Goal: Task Accomplishment & Management: Manage account settings

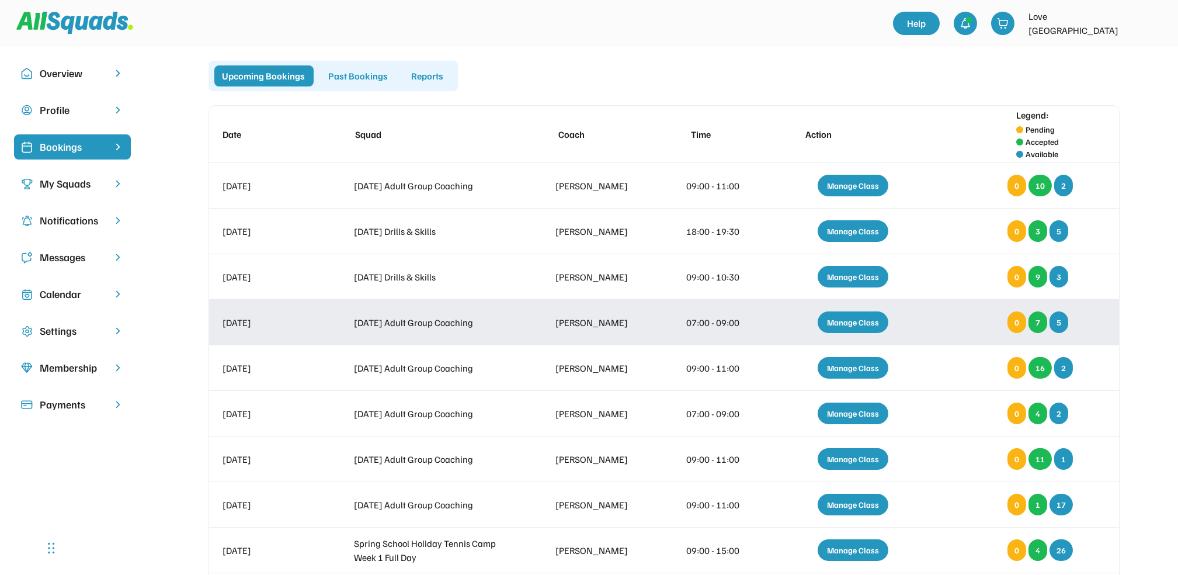
click at [852, 330] on div "Manage Class" at bounding box center [853, 322] width 71 height 22
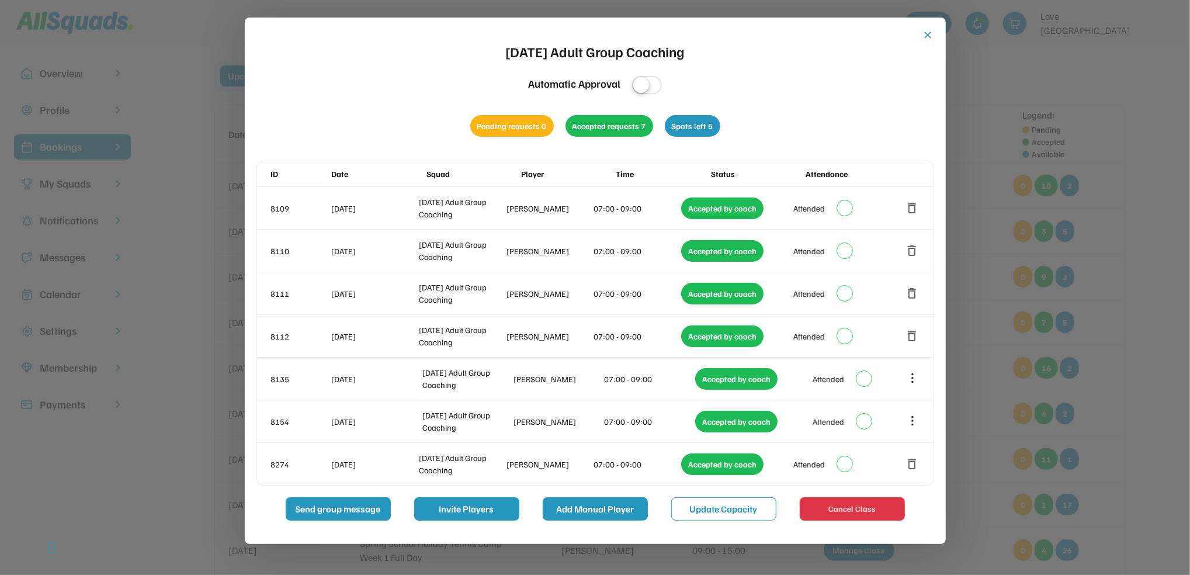
click at [594, 505] on button "Add Manual Player" at bounding box center [595, 508] width 105 height 23
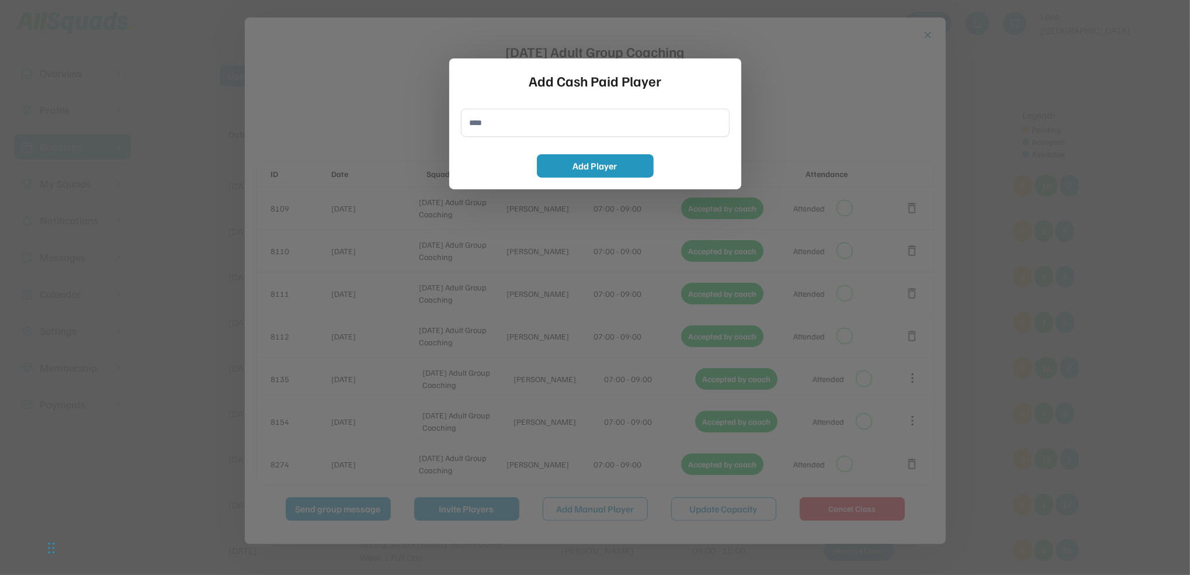
click at [487, 129] on input "input" at bounding box center [595, 123] width 269 height 28
type input "**********"
click at [573, 159] on button "Add Player" at bounding box center [595, 165] width 117 height 23
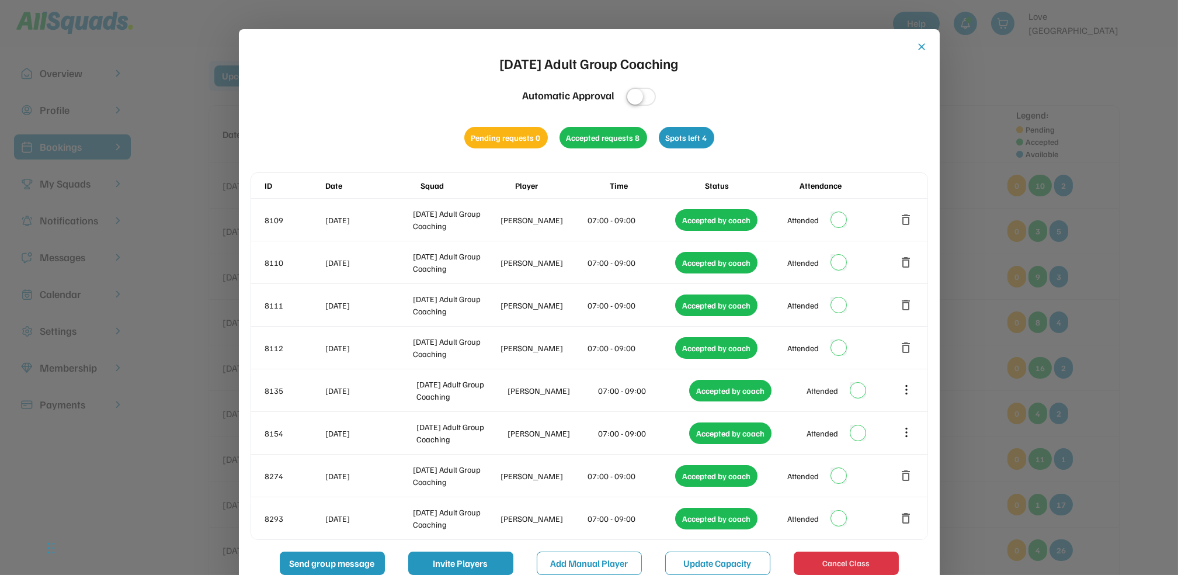
click at [928, 44] on button "close" at bounding box center [922, 47] width 12 height 12
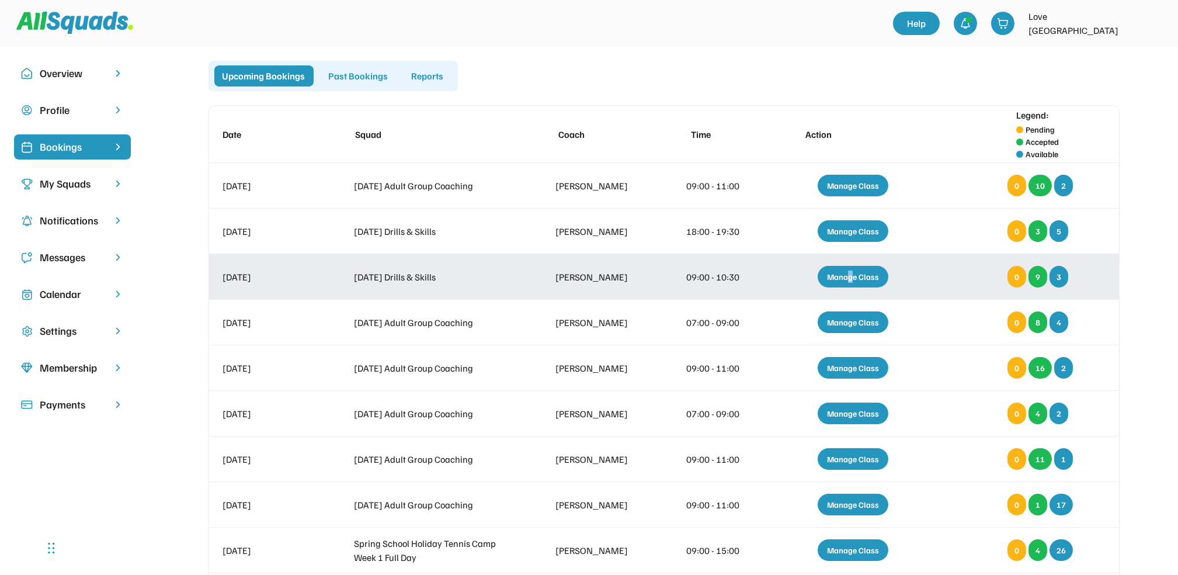
click at [851, 280] on div "Manage Class" at bounding box center [853, 277] width 71 height 22
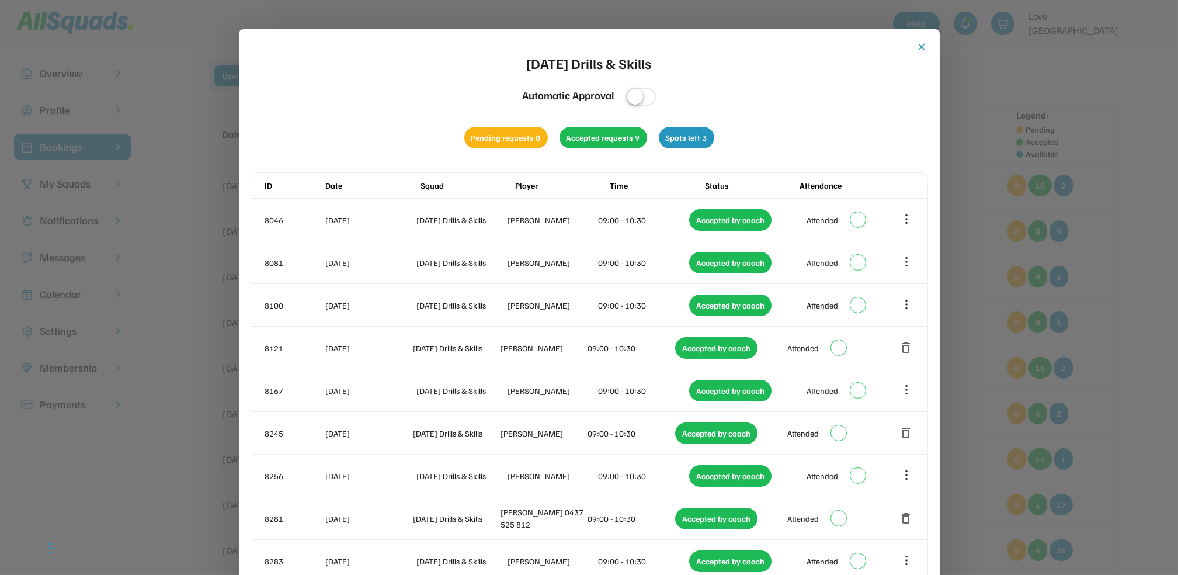
click at [924, 52] on button "close" at bounding box center [922, 47] width 12 height 12
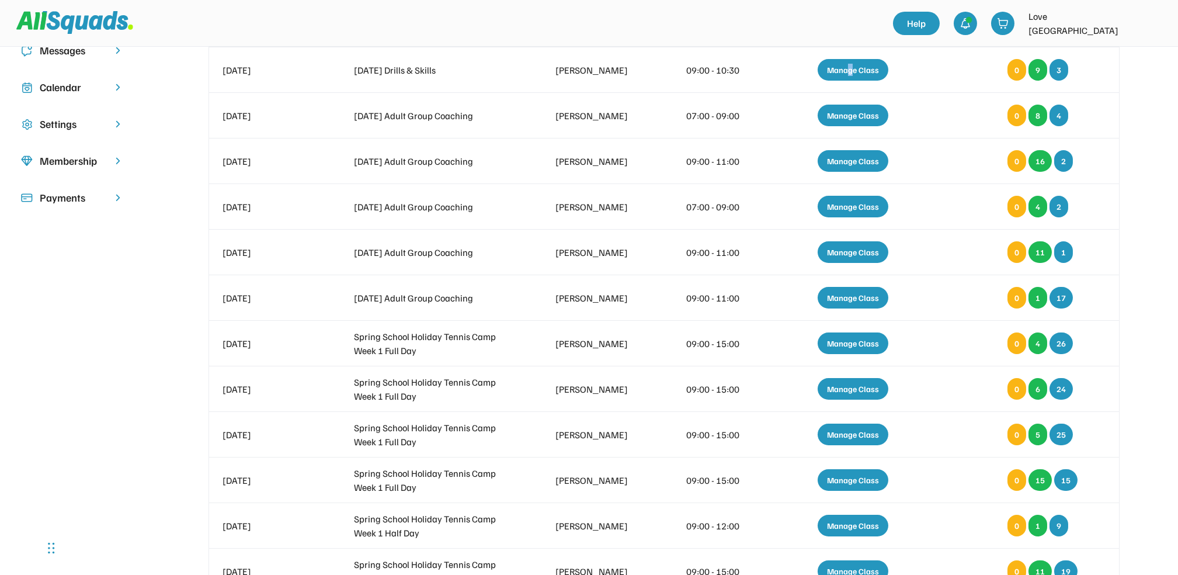
scroll to position [234, 0]
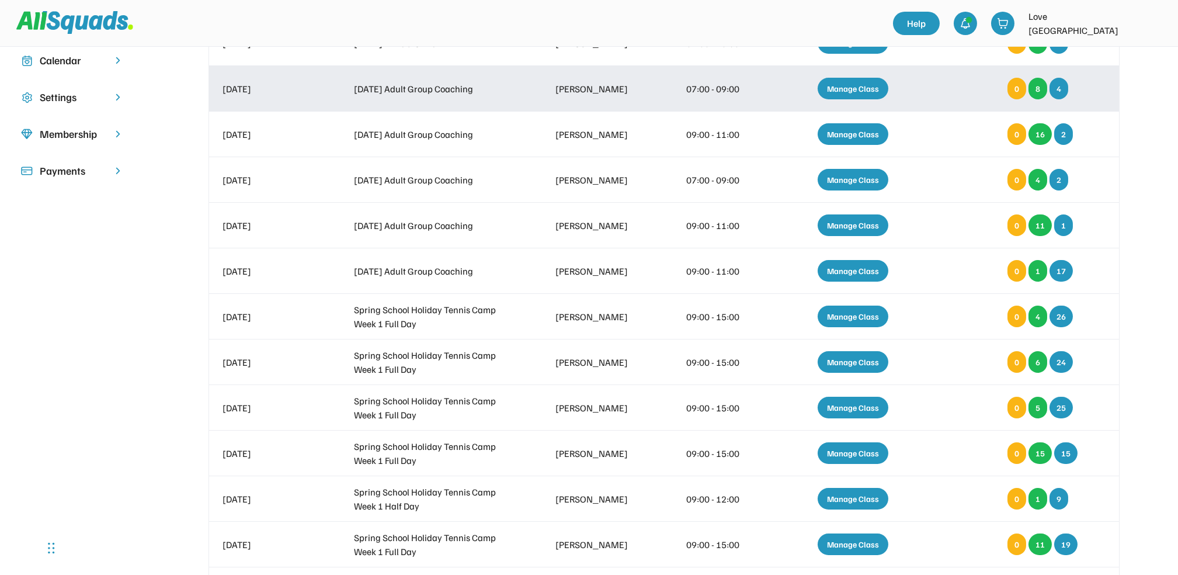
click at [848, 88] on div "Manage Class" at bounding box center [853, 89] width 71 height 22
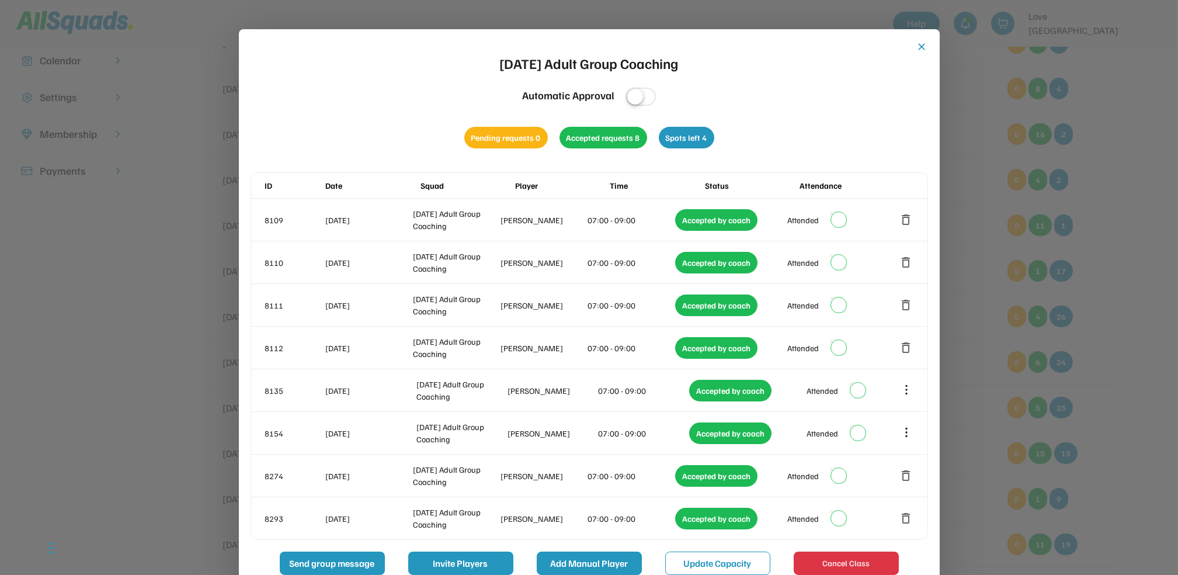
click at [564, 571] on button "Add Manual Player" at bounding box center [589, 562] width 105 height 23
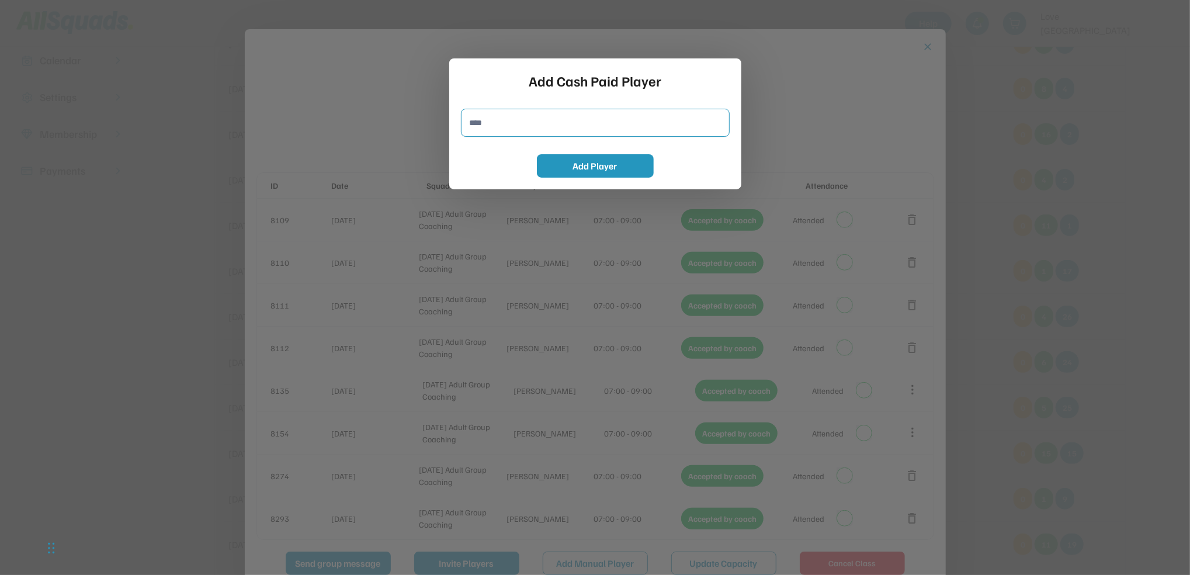
click at [558, 128] on input "input" at bounding box center [595, 123] width 269 height 28
type input "**********"
click at [549, 160] on button "Add Player" at bounding box center [595, 165] width 117 height 23
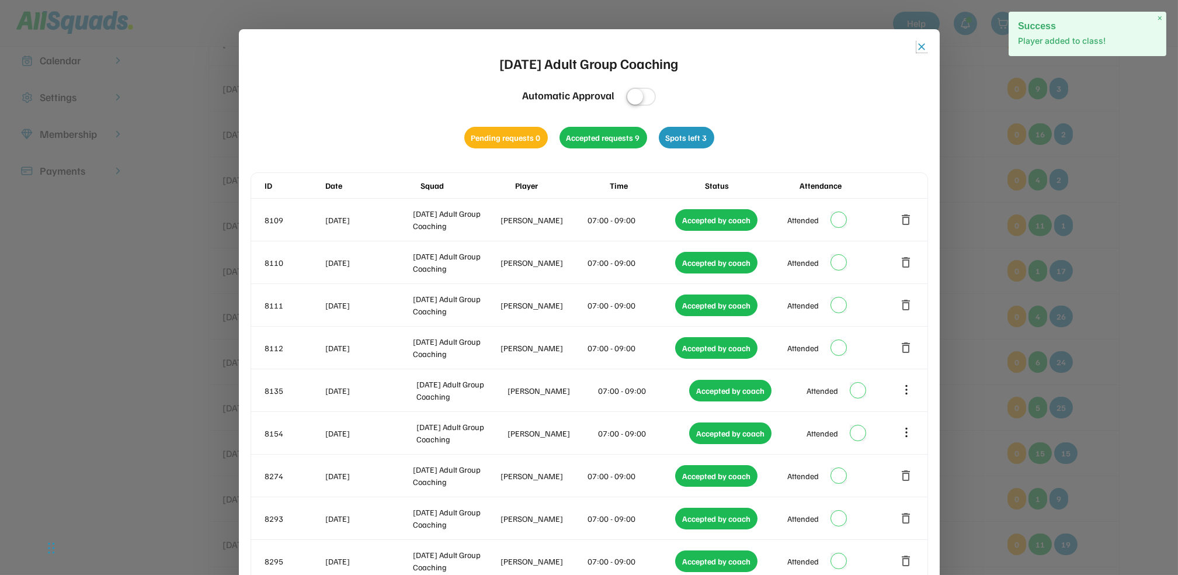
click at [922, 46] on button "close" at bounding box center [922, 47] width 12 height 12
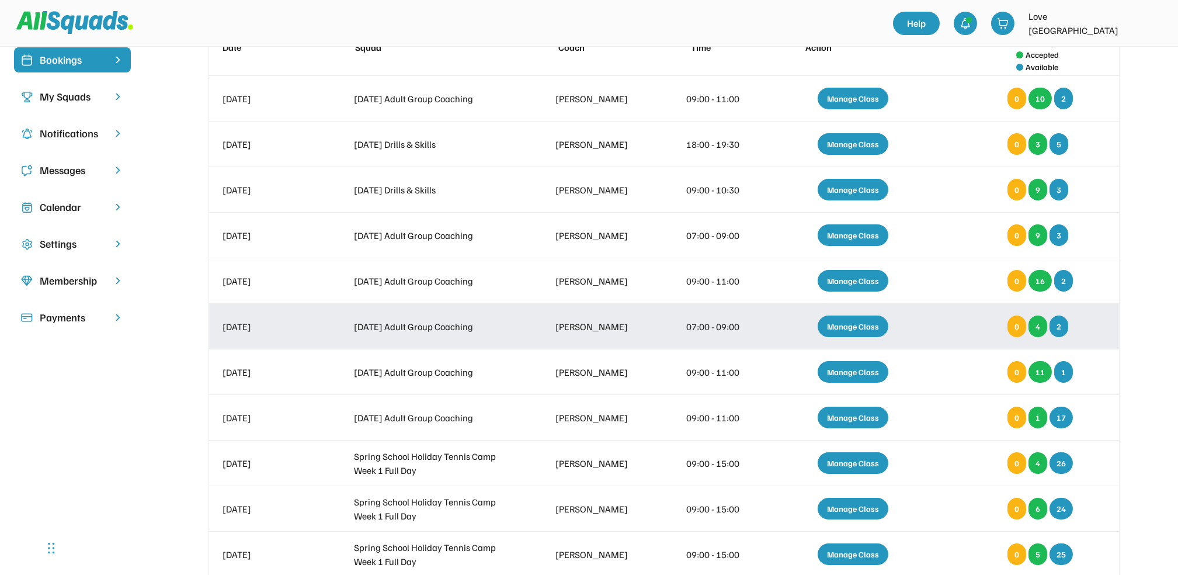
scroll to position [0, 0]
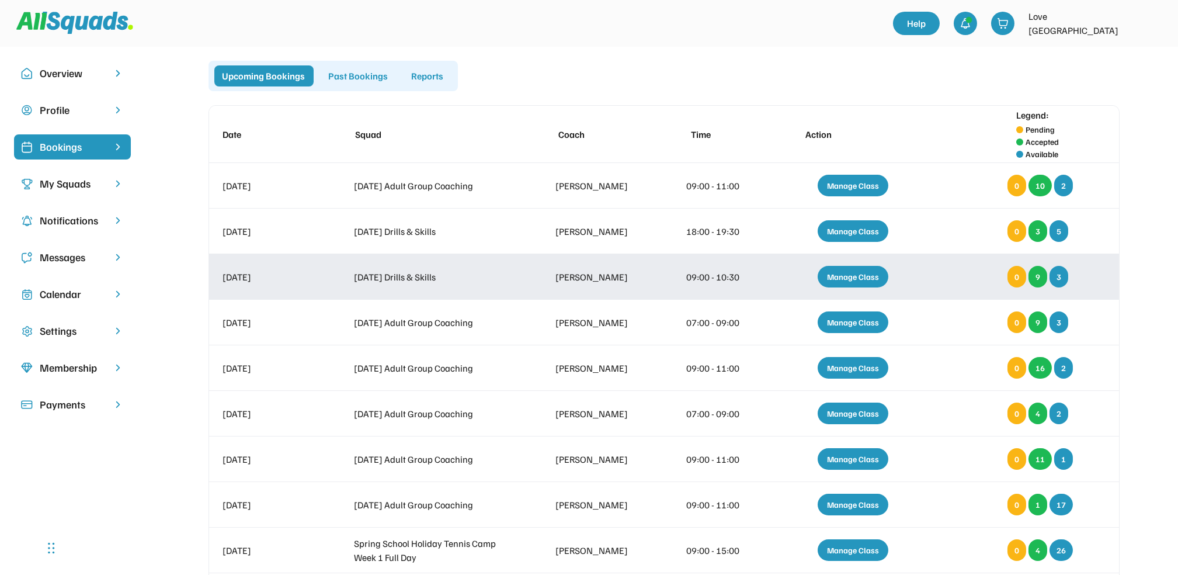
click at [843, 273] on div "Manage Class" at bounding box center [853, 277] width 71 height 22
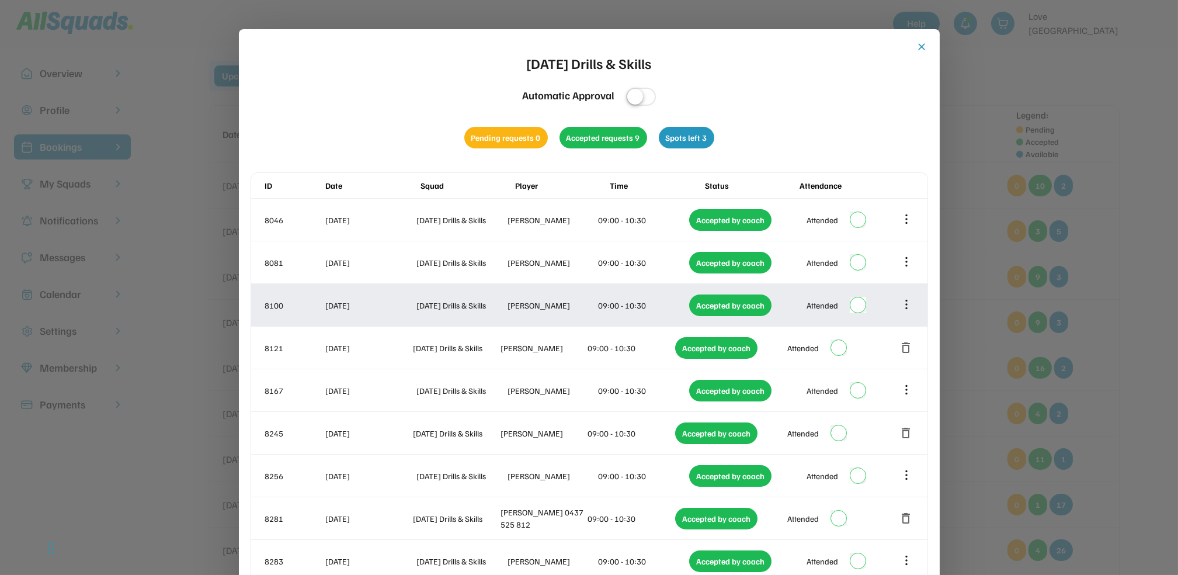
scroll to position [78, 0]
